Goal: Information Seeking & Learning: Learn about a topic

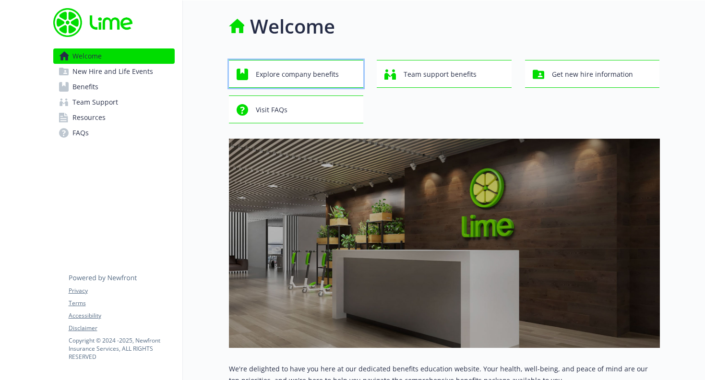
click at [323, 72] on span "Explore company benefits" at bounding box center [297, 74] width 83 height 18
